Goal: Navigation & Orientation: Go to known website

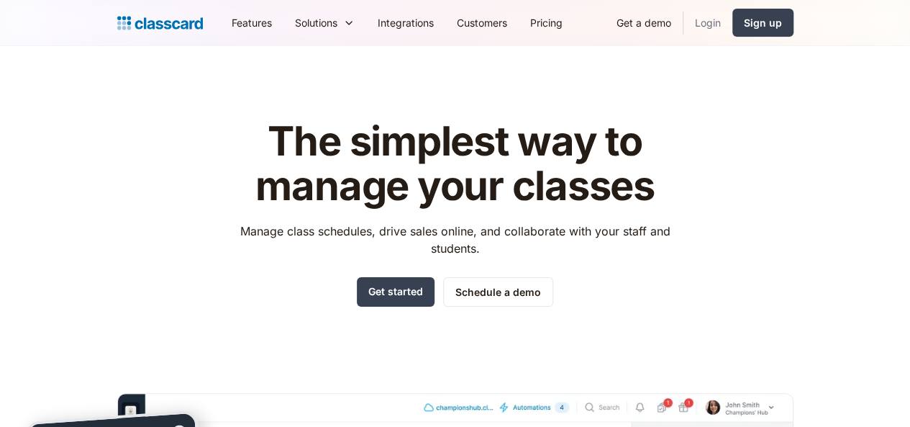
click at [732, 27] on link "Login" at bounding box center [707, 22] width 49 height 32
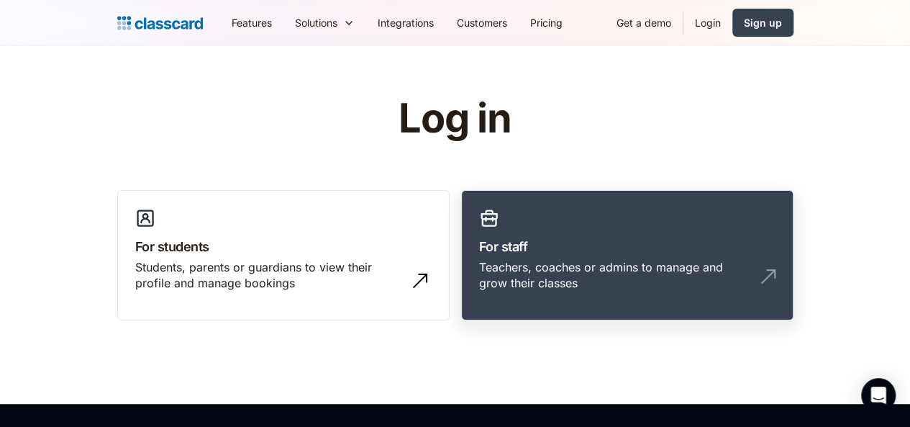
click at [762, 241] on h3 "For staff" at bounding box center [627, 246] width 296 height 19
